Goal: Navigation & Orientation: Find specific page/section

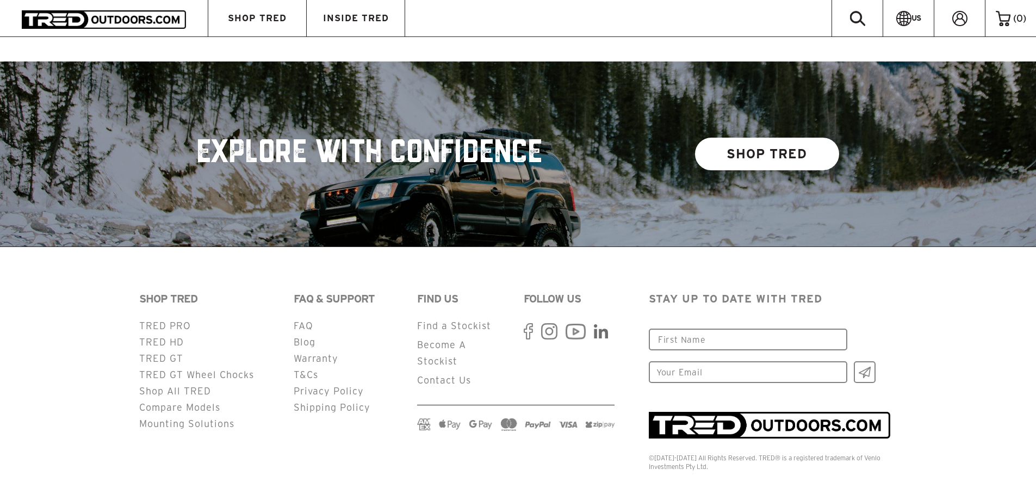
click at [527, 323] on use at bounding box center [528, 331] width 9 height 16
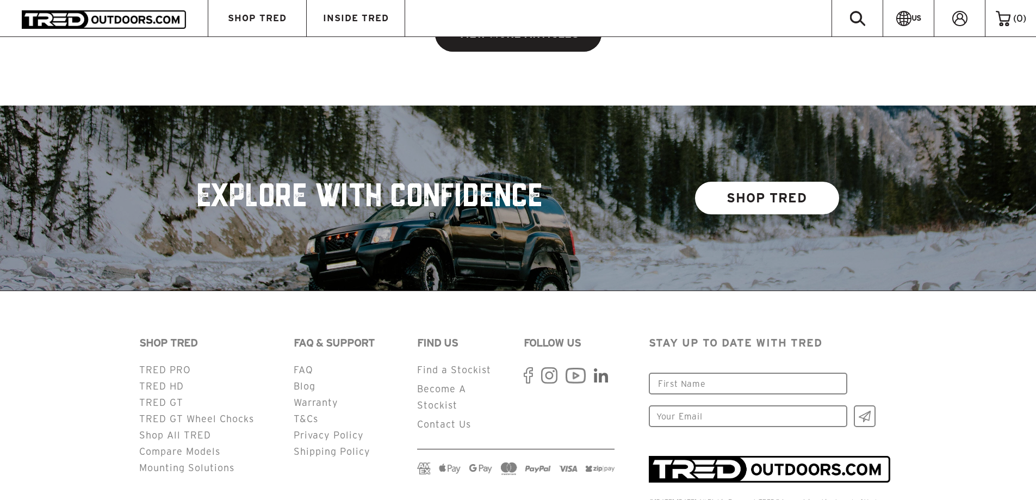
scroll to position [2789, 0]
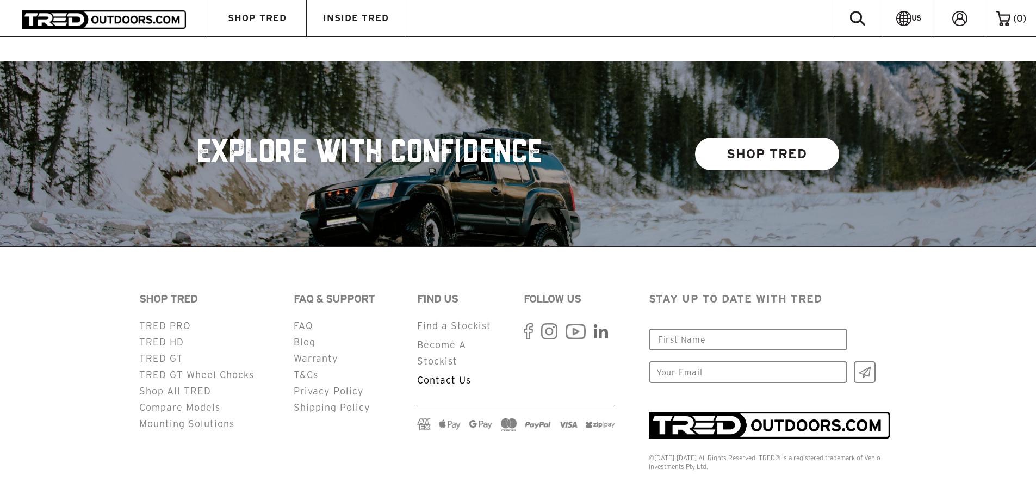
click at [443, 375] on link "Contact Us" at bounding box center [444, 380] width 54 height 10
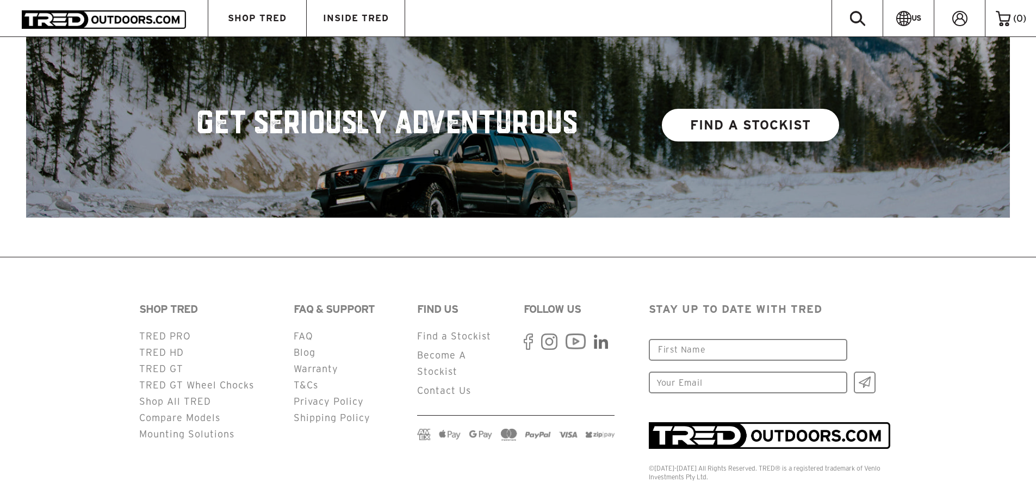
scroll to position [1782, 0]
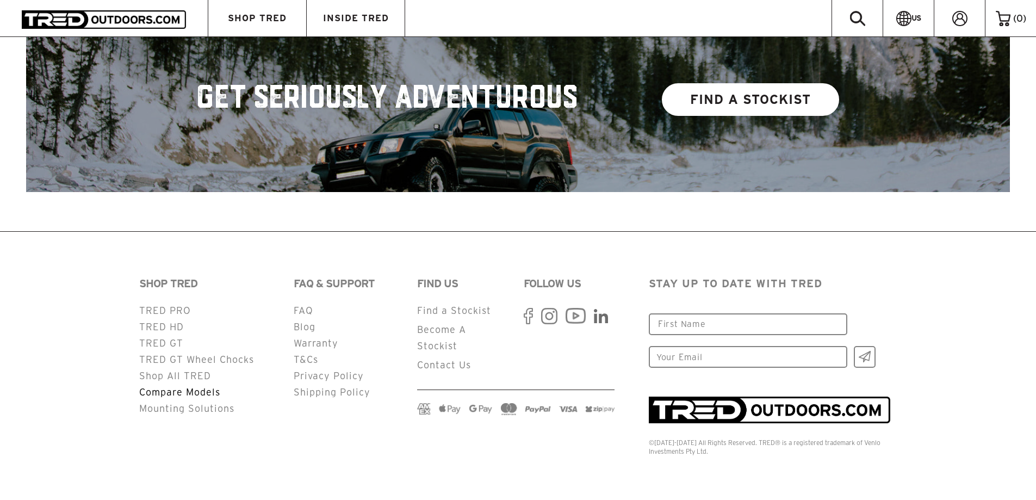
click at [209, 397] on link "Compare Models" at bounding box center [179, 392] width 81 height 10
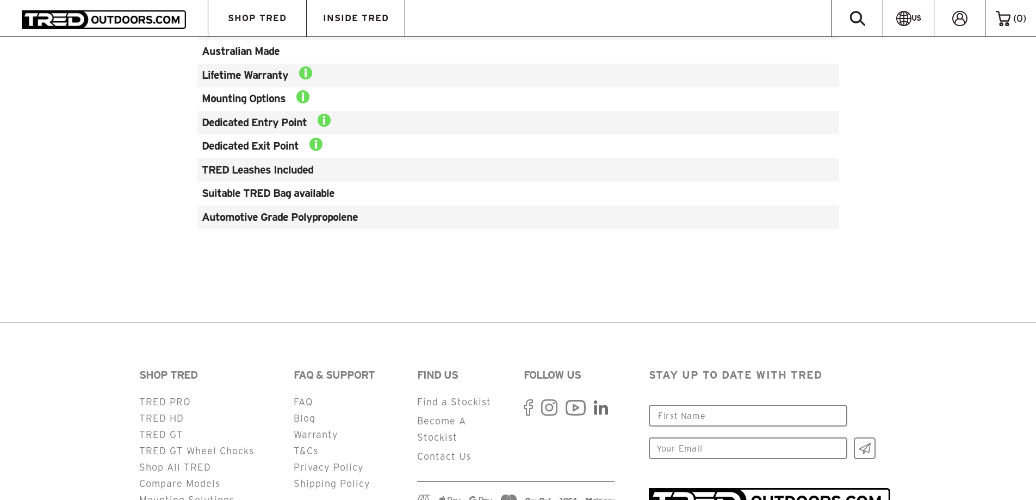
scroll to position [1234, 0]
